Goal: Task Accomplishment & Management: Use online tool/utility

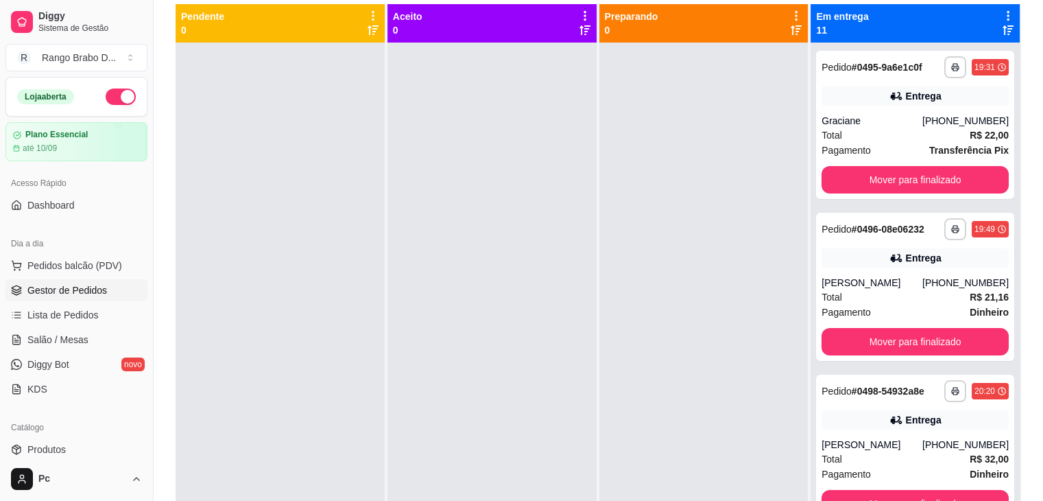
scroll to position [172, 0]
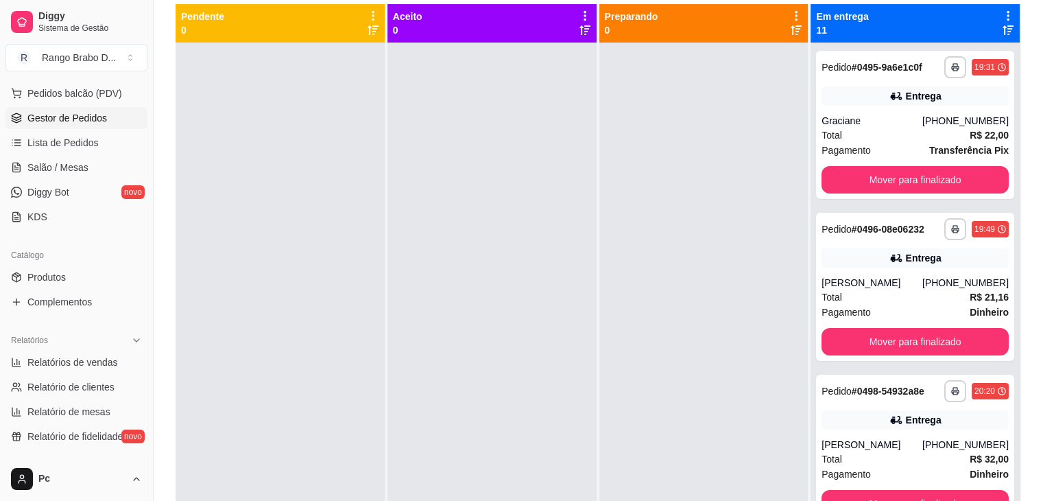
click at [258, 105] on div at bounding box center [280, 293] width 209 height 501
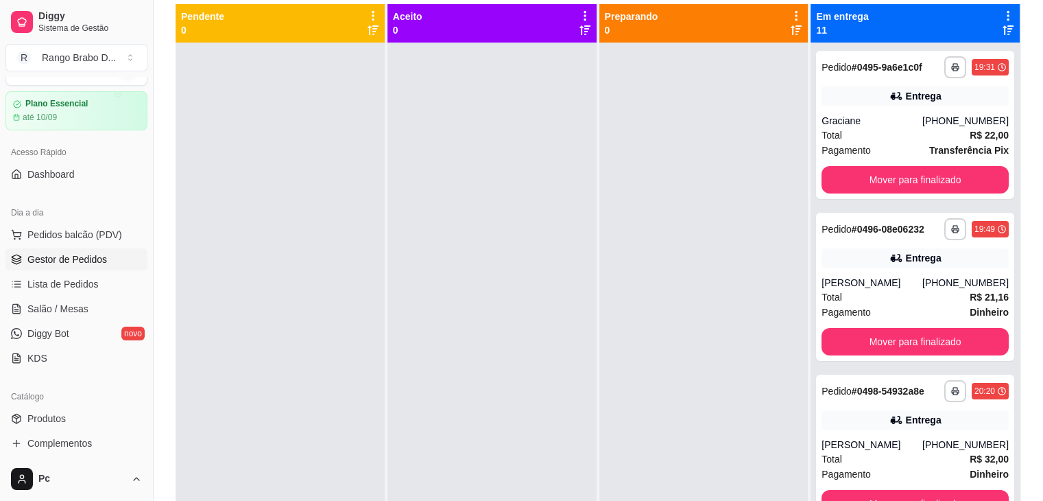
scroll to position [0, 0]
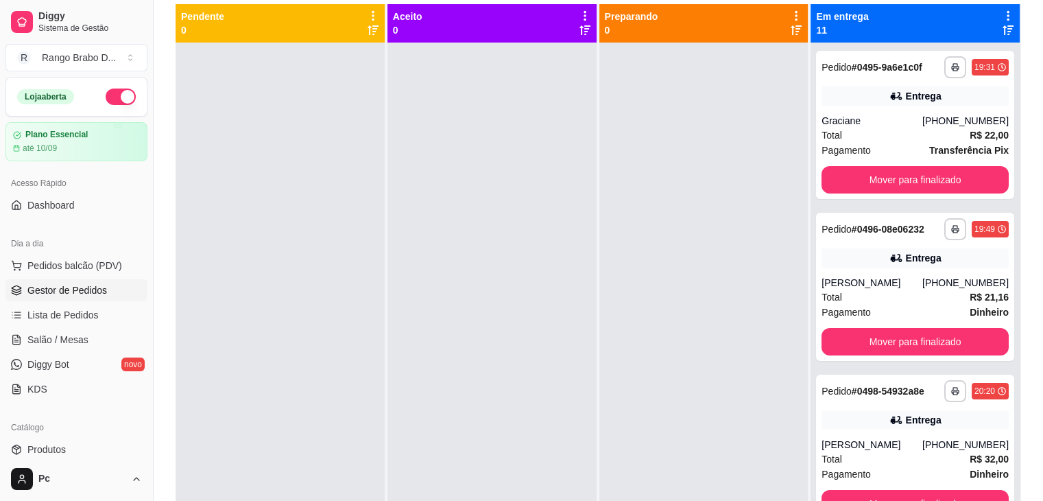
click at [117, 93] on button "button" at bounding box center [121, 96] width 30 height 16
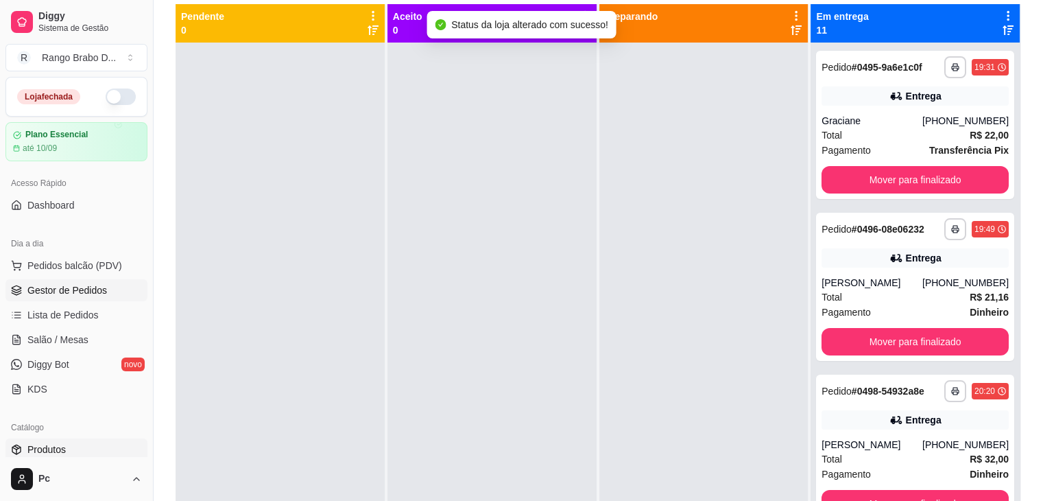
click at [57, 450] on span "Produtos" at bounding box center [46, 449] width 38 height 14
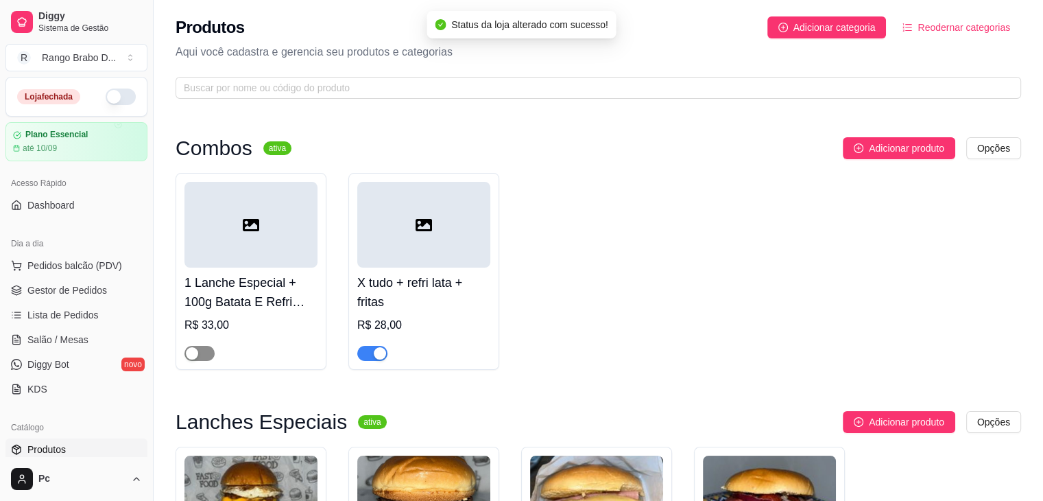
click at [205, 355] on span "button" at bounding box center [199, 353] width 30 height 15
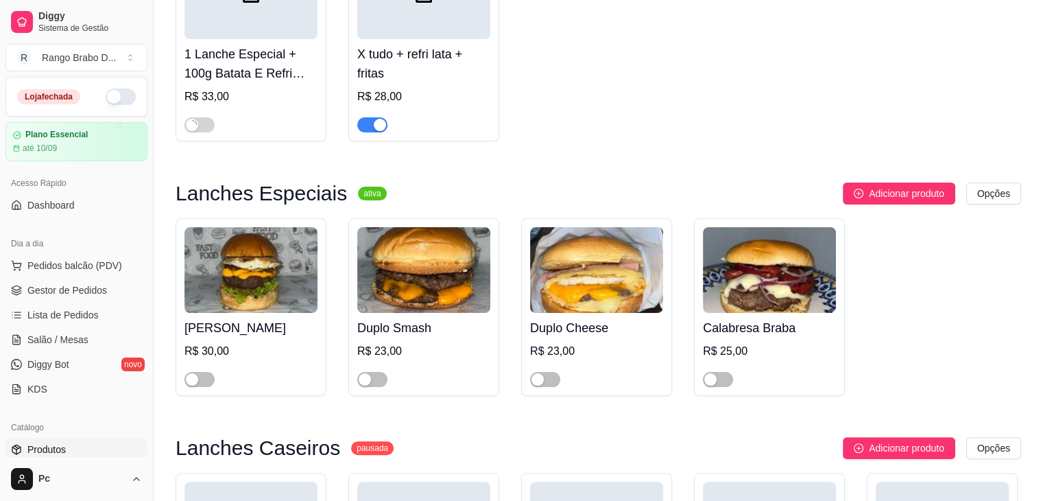
scroll to position [233, 0]
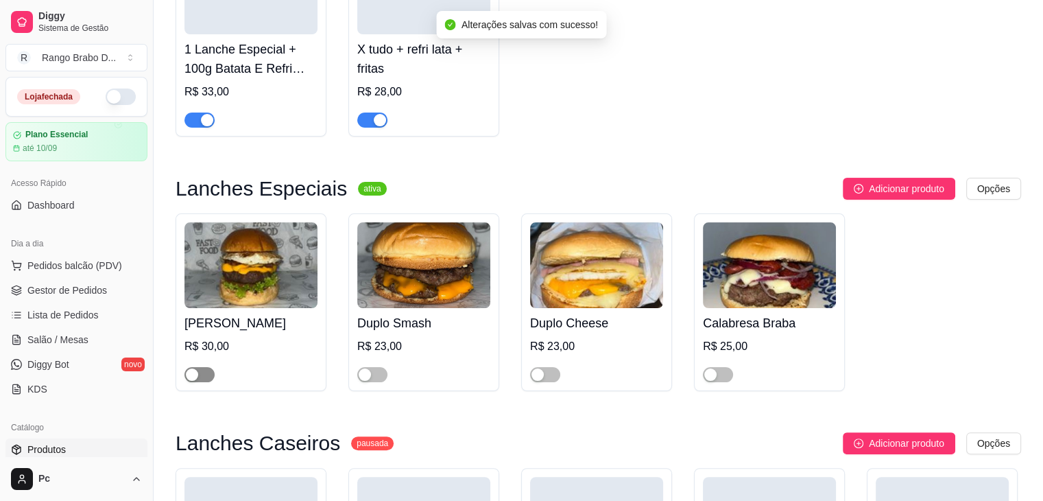
click at [200, 378] on span "button" at bounding box center [199, 374] width 30 height 15
click at [366, 371] on div "button" at bounding box center [365, 374] width 12 height 12
click at [540, 375] on div "button" at bounding box center [537, 374] width 12 height 12
click at [715, 376] on div "button" at bounding box center [710, 374] width 12 height 12
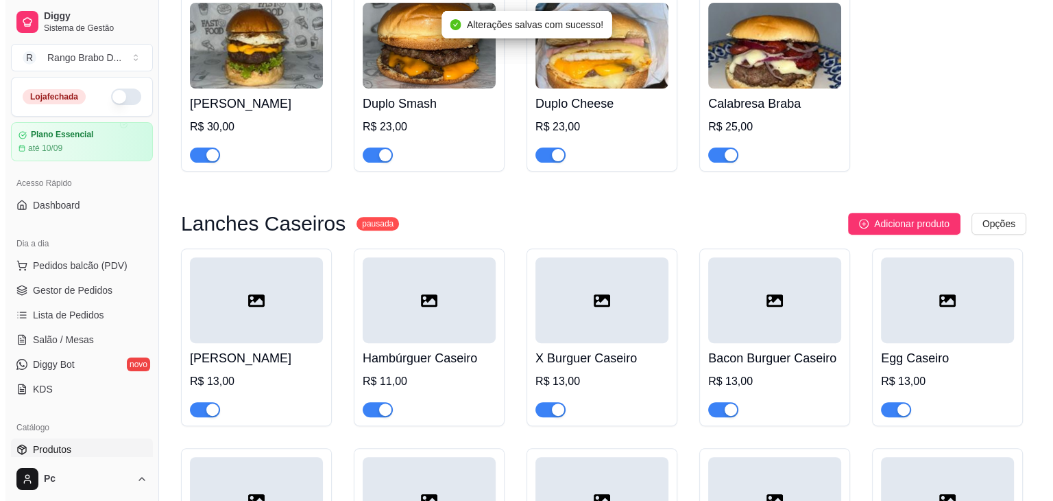
scroll to position [466, 0]
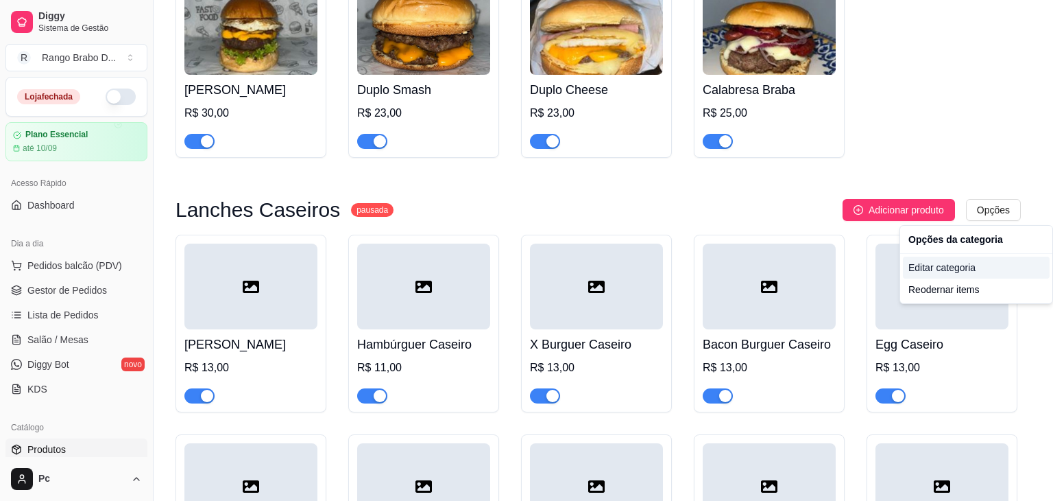
click at [934, 267] on div "Editar categoria" at bounding box center [976, 267] width 147 height 22
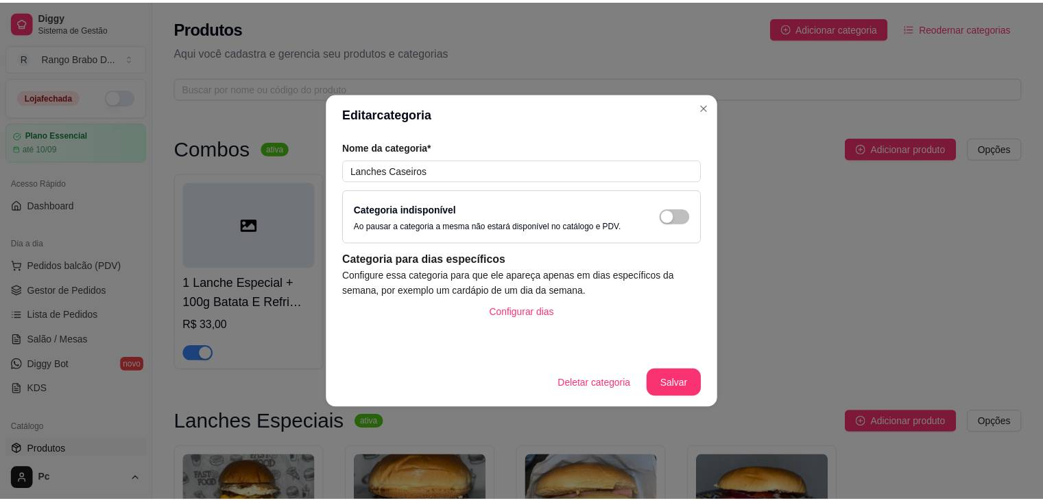
scroll to position [427, 0]
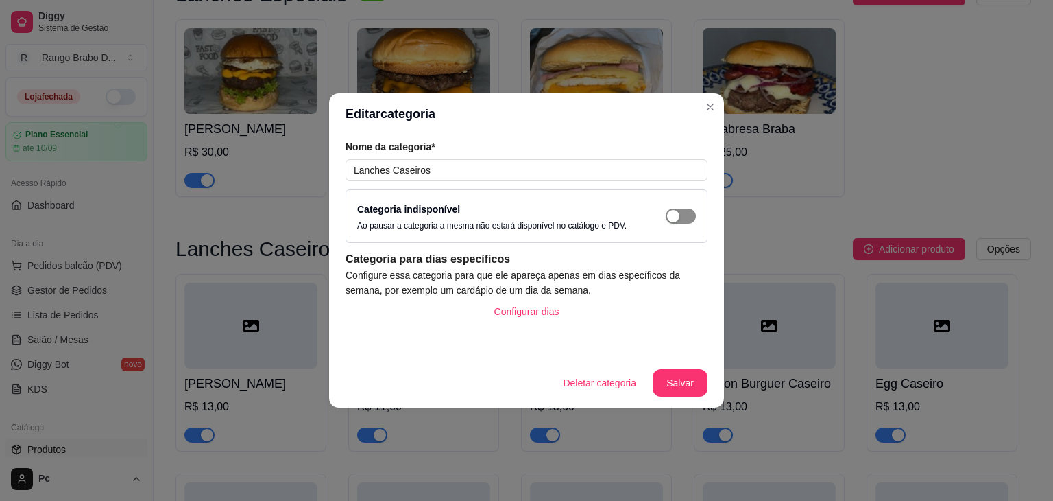
click at [678, 219] on div "button" at bounding box center [673, 216] width 12 height 12
click at [676, 385] on button "Salvar" at bounding box center [680, 383] width 53 height 27
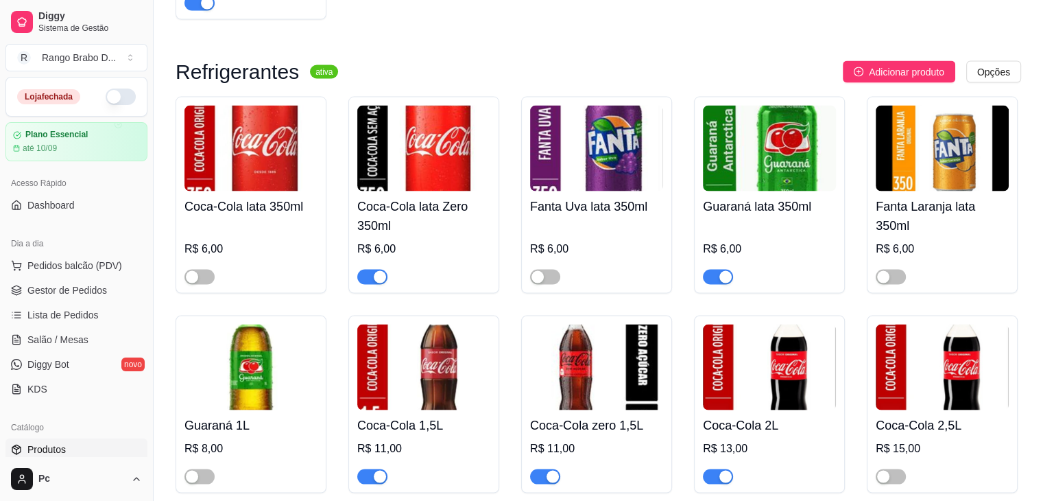
scroll to position [2751, 0]
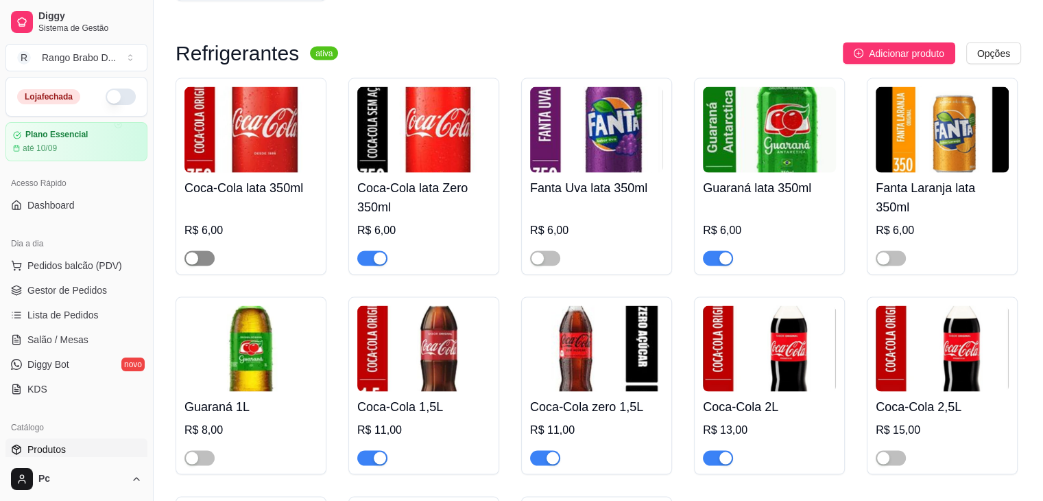
click at [204, 266] on span "button" at bounding box center [199, 258] width 30 height 15
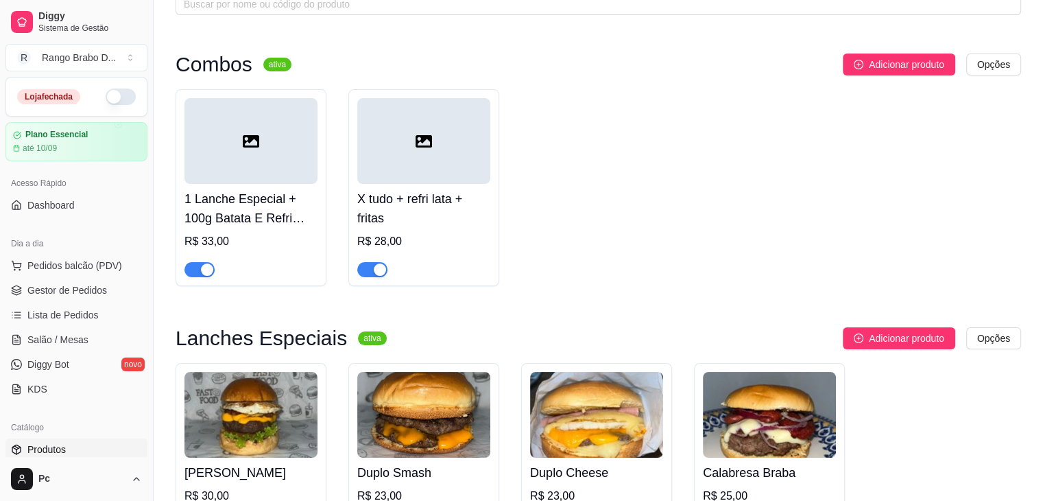
scroll to position [0, 0]
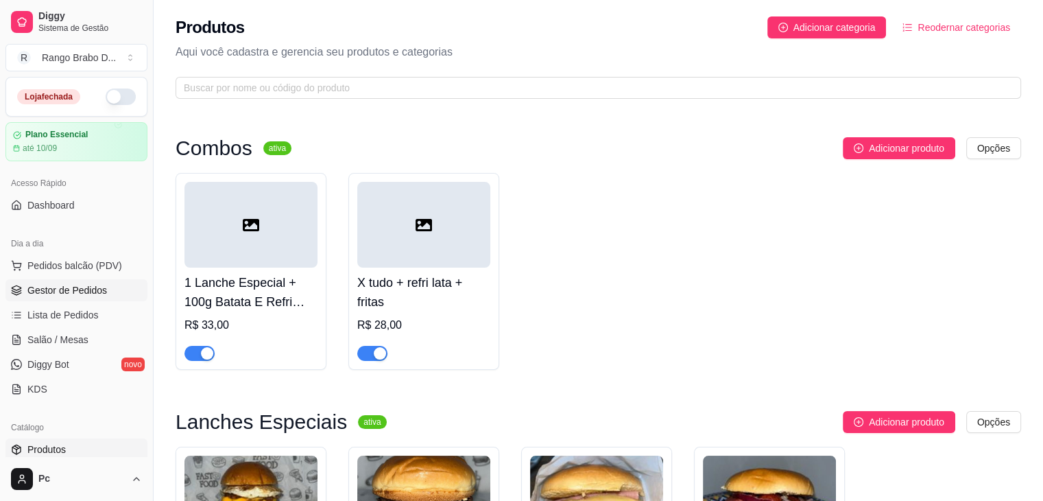
click at [65, 289] on span "Gestor de Pedidos" at bounding box center [67, 290] width 80 height 14
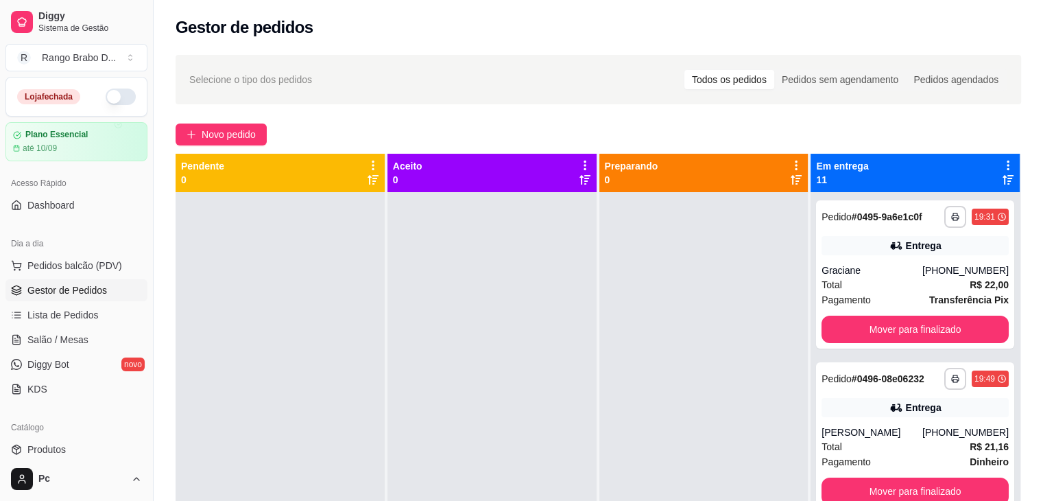
click at [1003, 167] on icon at bounding box center [1008, 165] width 12 height 12
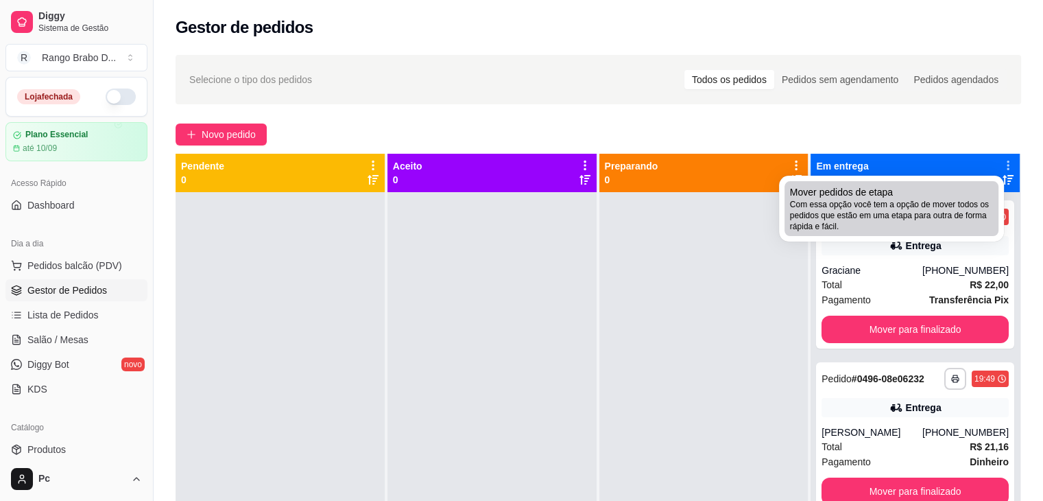
click at [887, 232] on li "Mover pedidos de etapa Com essa opção você tem a opção de mover todos os pedido…" at bounding box center [892, 208] width 214 height 55
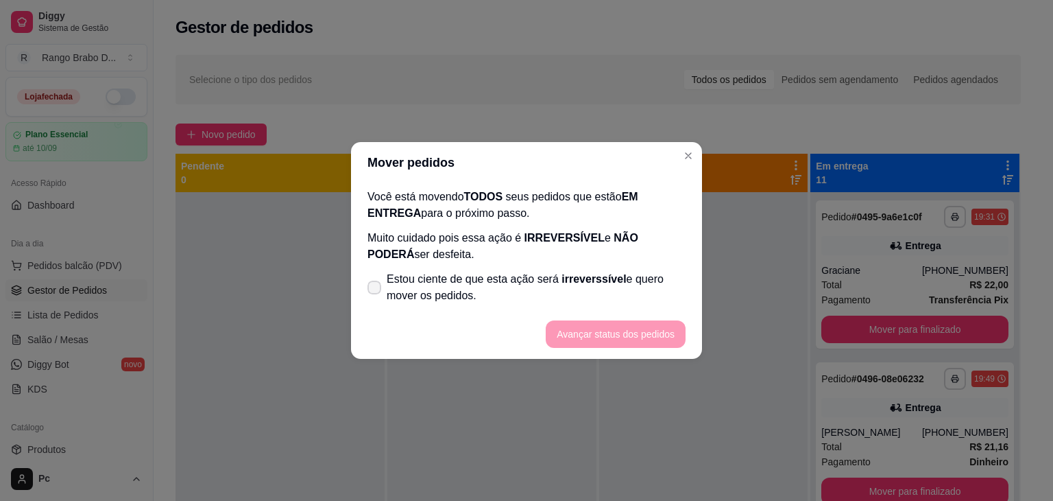
click at [473, 296] on span "Estou ciente de que esta ação será irreverssível e quero mover os pedidos." at bounding box center [536, 287] width 299 height 33
click at [376, 296] on input "Estou ciente de que esta ação será irreverssível e quero mover os pedidos." at bounding box center [371, 294] width 9 height 9
checkbox input "true"
click at [610, 328] on button "Avançar status dos pedidos" at bounding box center [616, 334] width 136 height 27
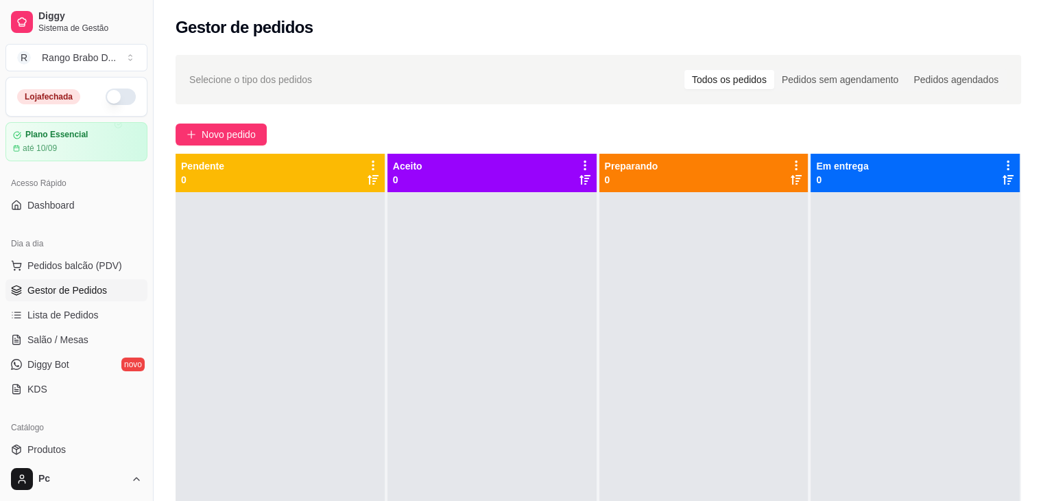
click at [111, 93] on button "button" at bounding box center [121, 96] width 30 height 16
